Goal: Transaction & Acquisition: Download file/media

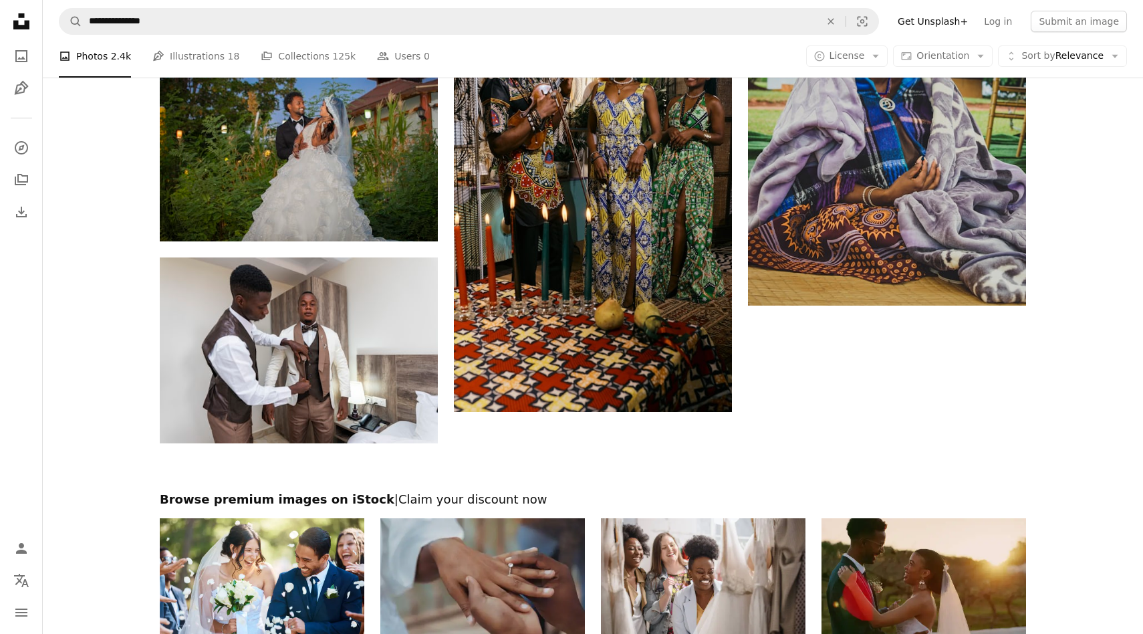
scroll to position [2329, 0]
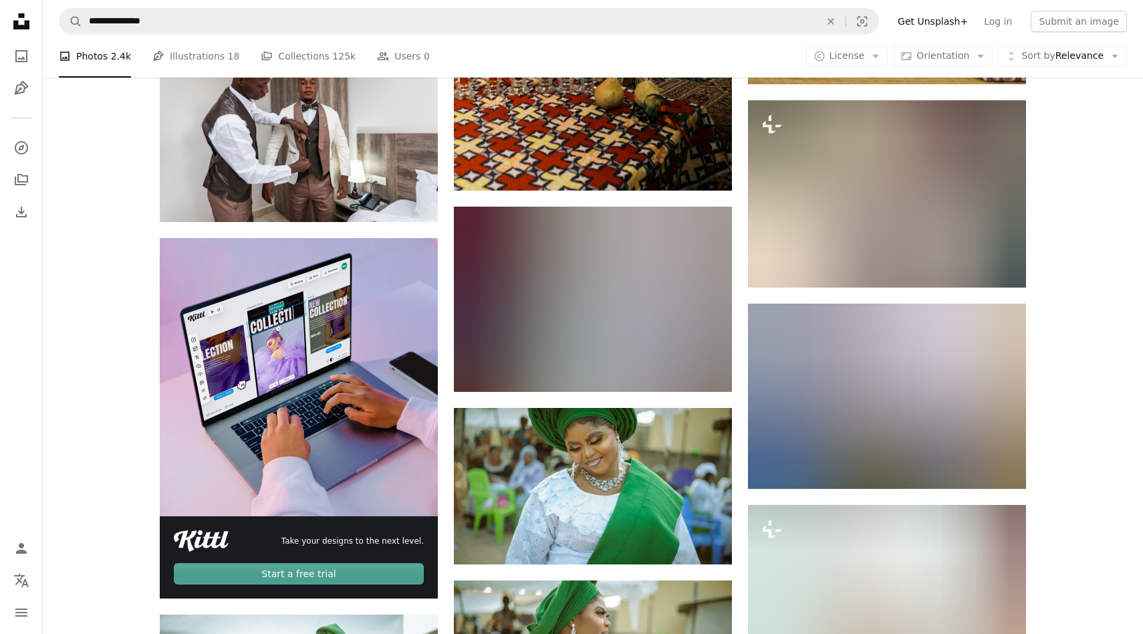
scroll to position [2540, 0]
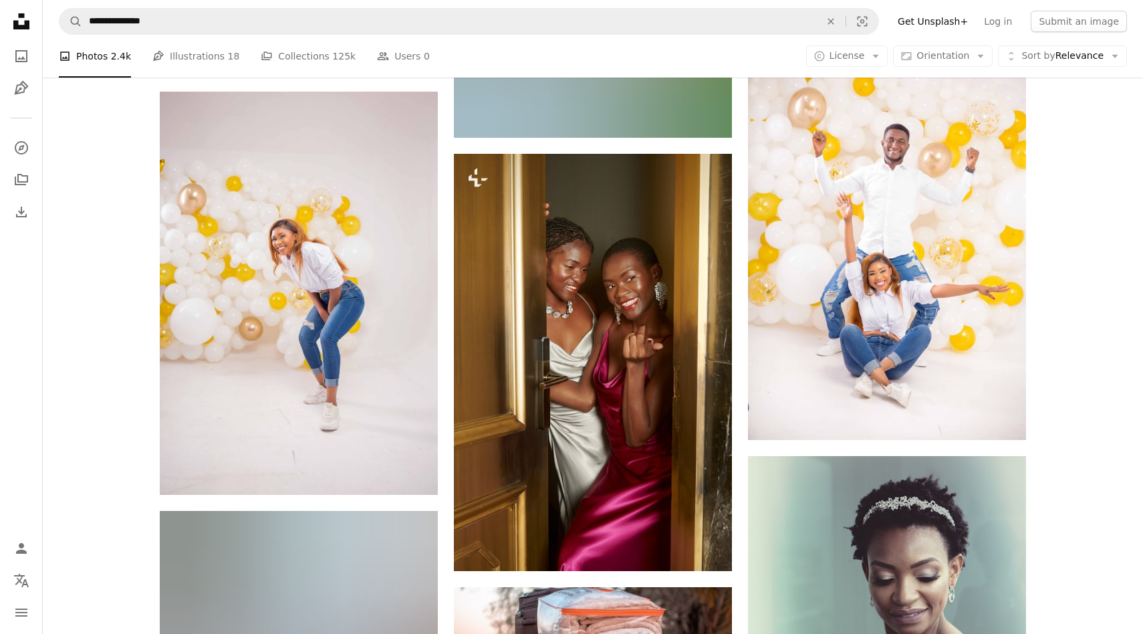
scroll to position [3697, 0]
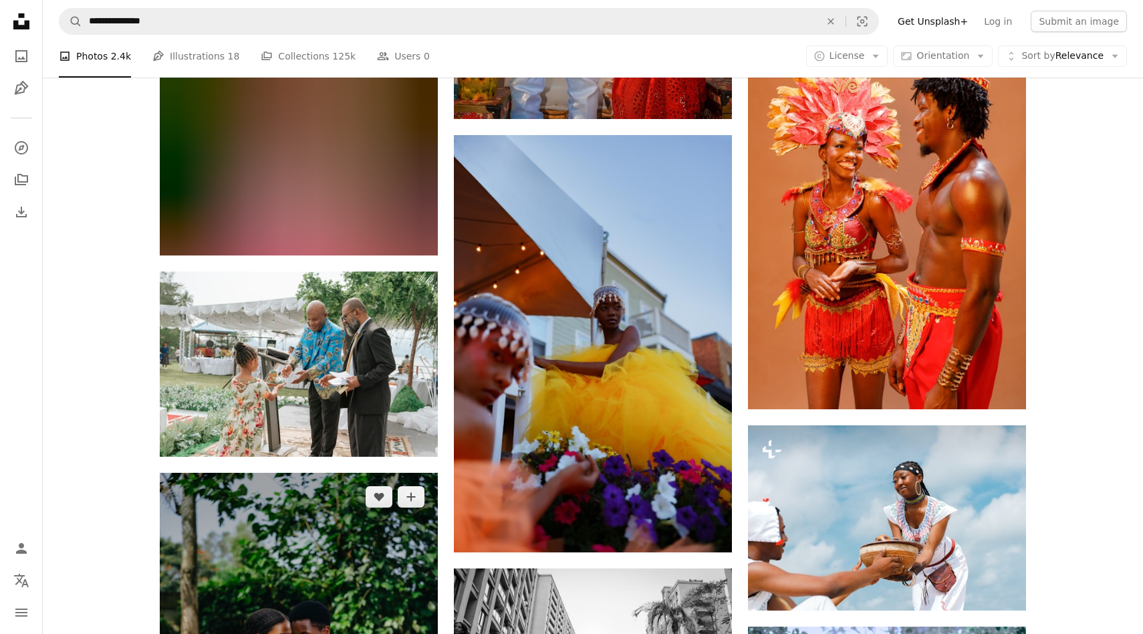
scroll to position [8841, 0]
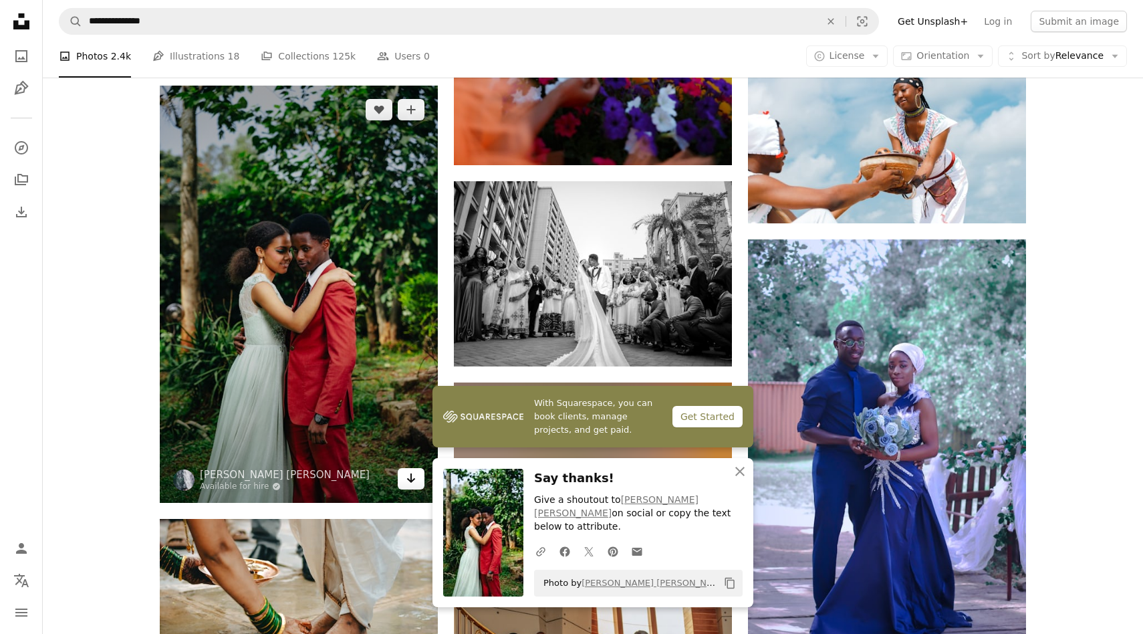
scroll to position [9225, 0]
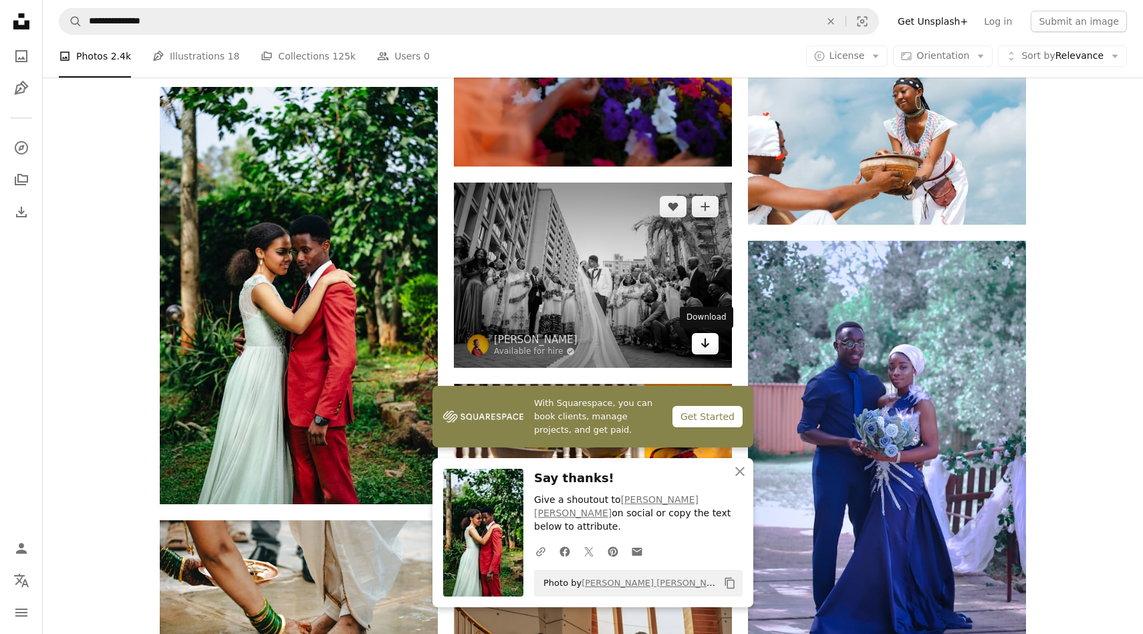
click at [704, 347] on icon "Arrow pointing down" at bounding box center [705, 343] width 11 height 16
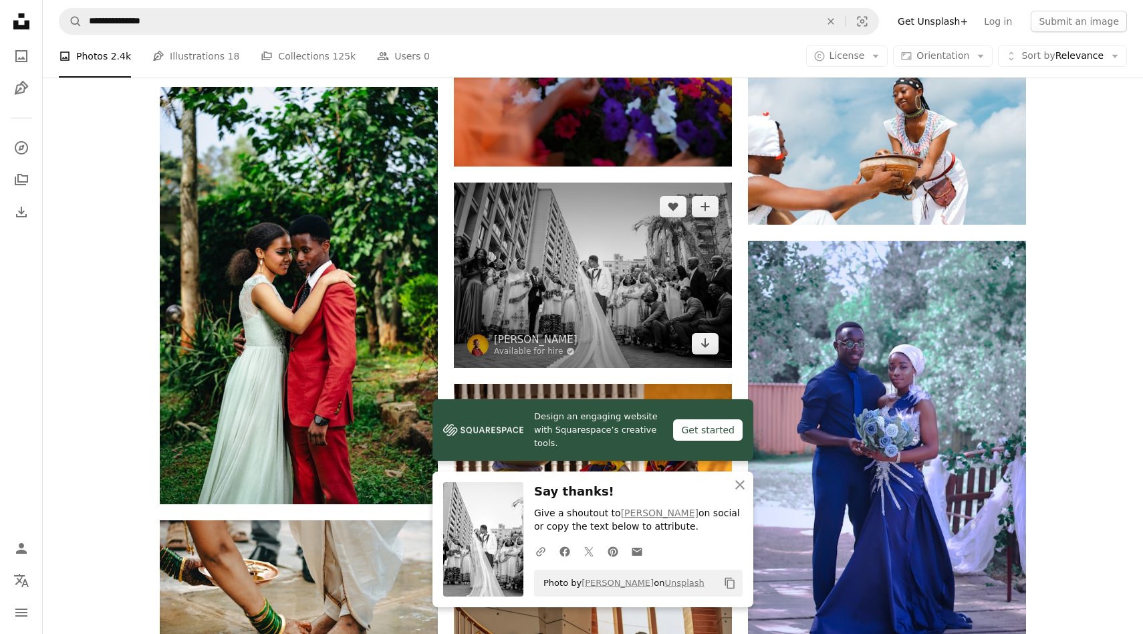
click at [620, 253] on img at bounding box center [593, 274] width 278 height 185
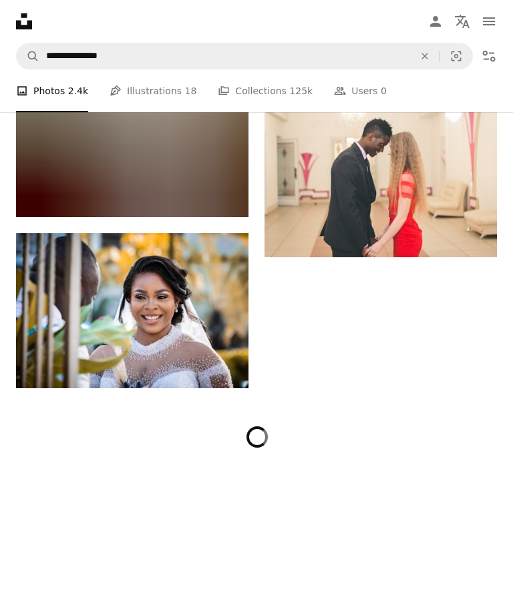
scroll to position [36308, 0]
